Goal: Task Accomplishment & Management: Complete application form

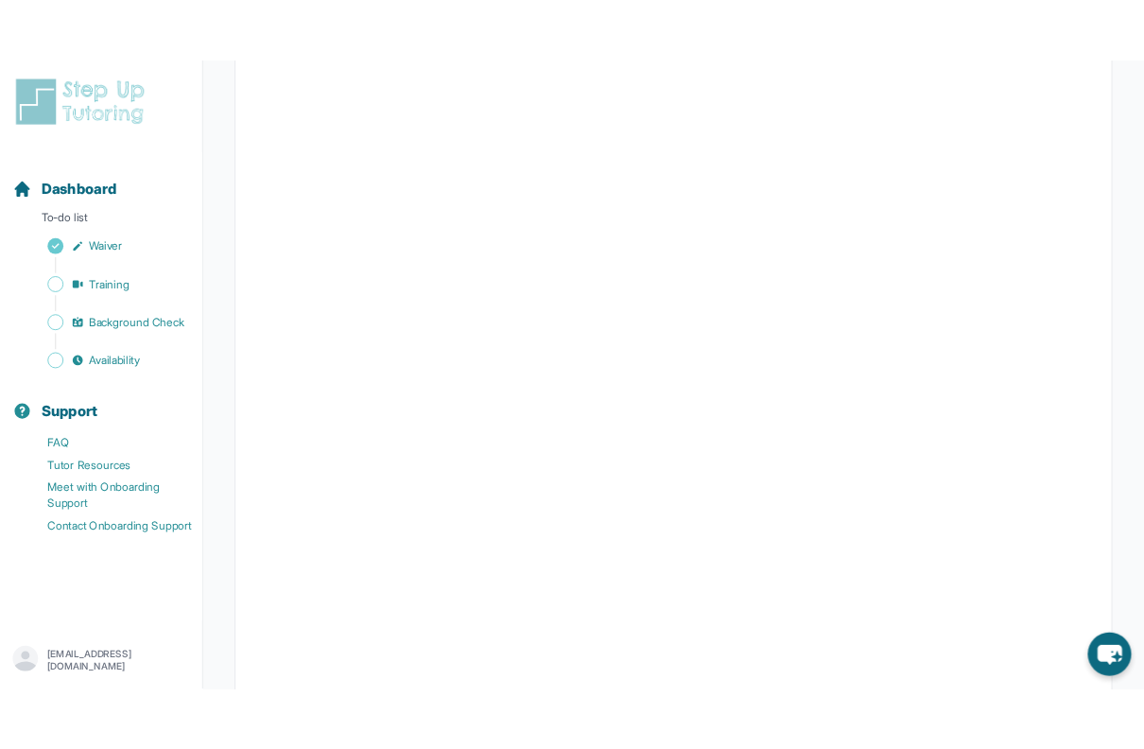
scroll to position [230, 0]
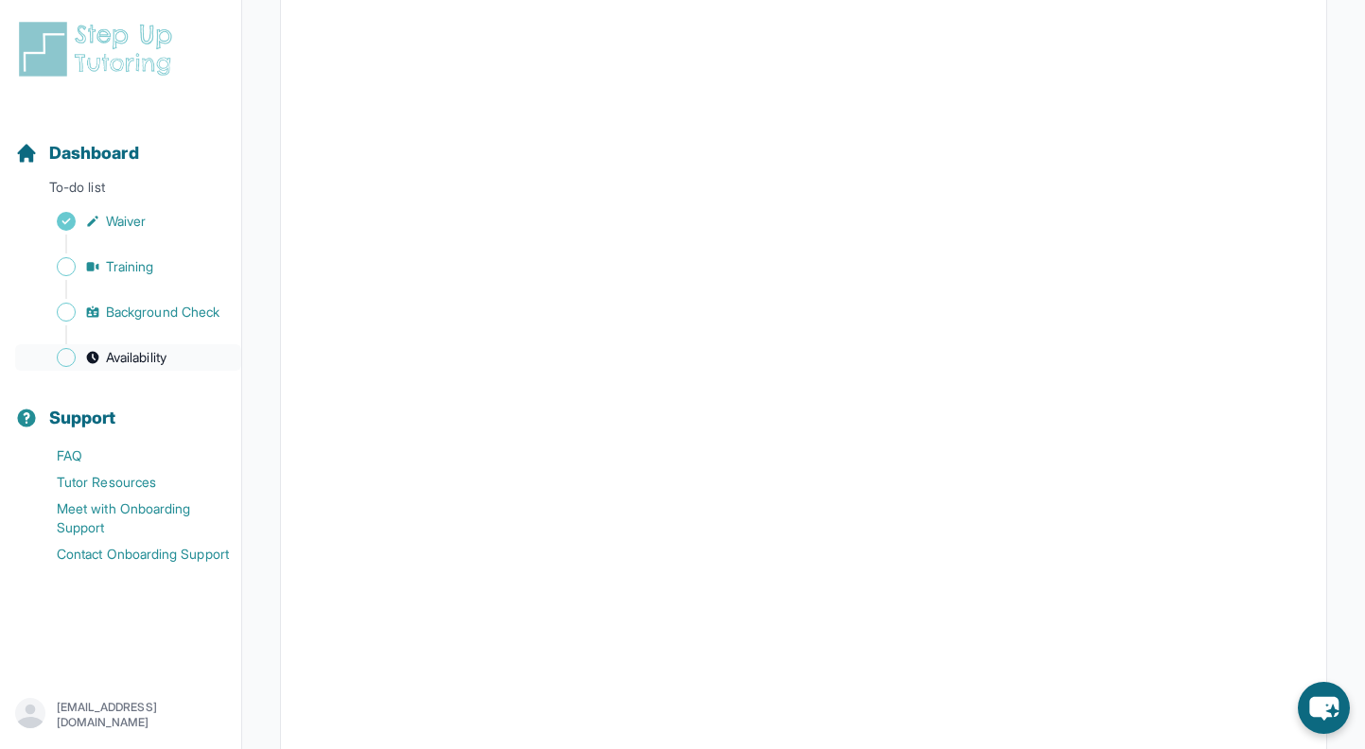
click at [145, 357] on span "Availability" at bounding box center [136, 357] width 61 height 19
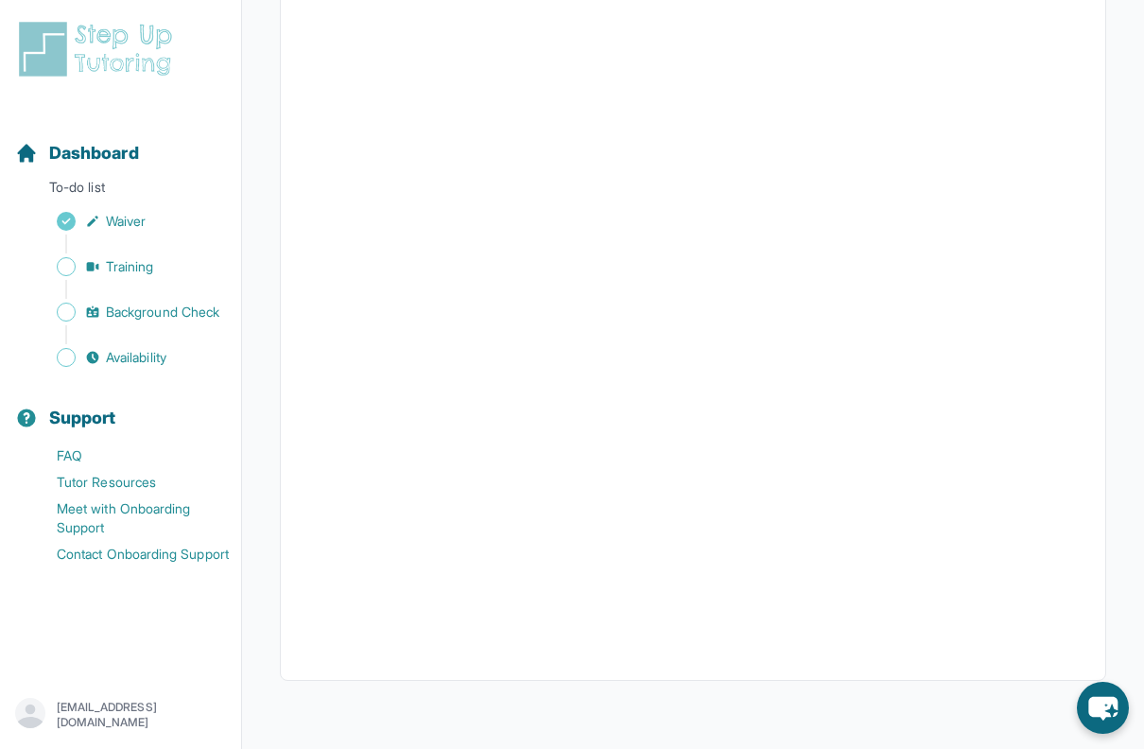
scroll to position [0, 0]
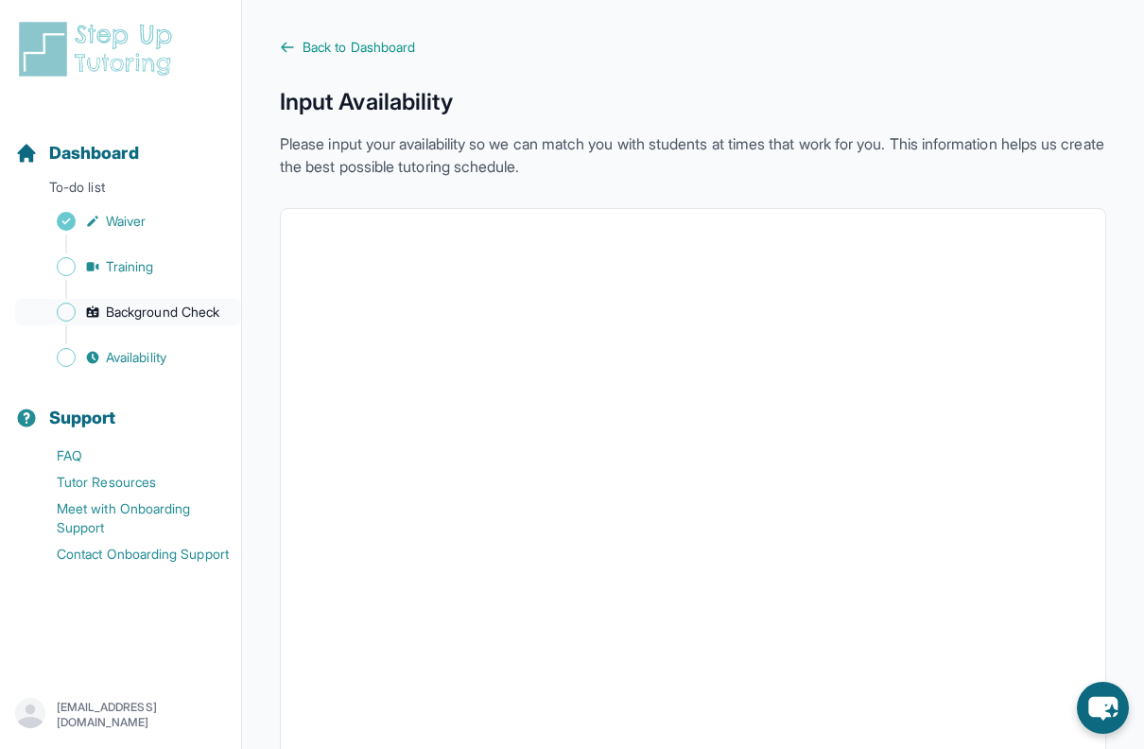
click at [157, 316] on span "Background Check" at bounding box center [162, 312] width 113 height 19
